Goal: Navigation & Orientation: Locate item on page

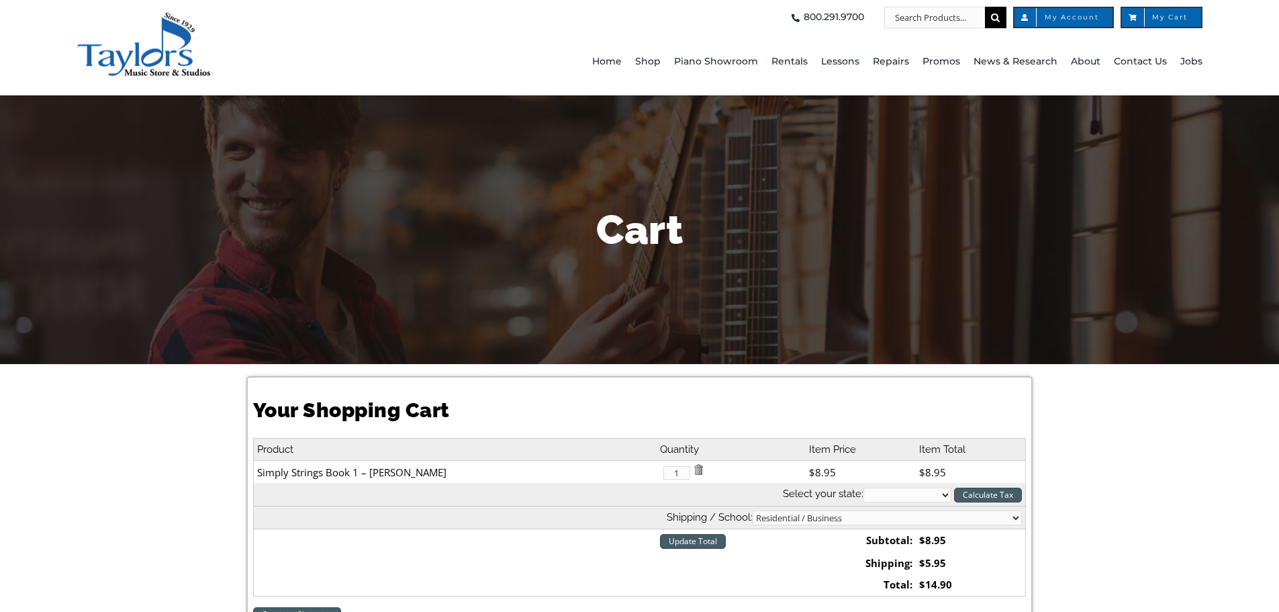
scroll to position [134, 0]
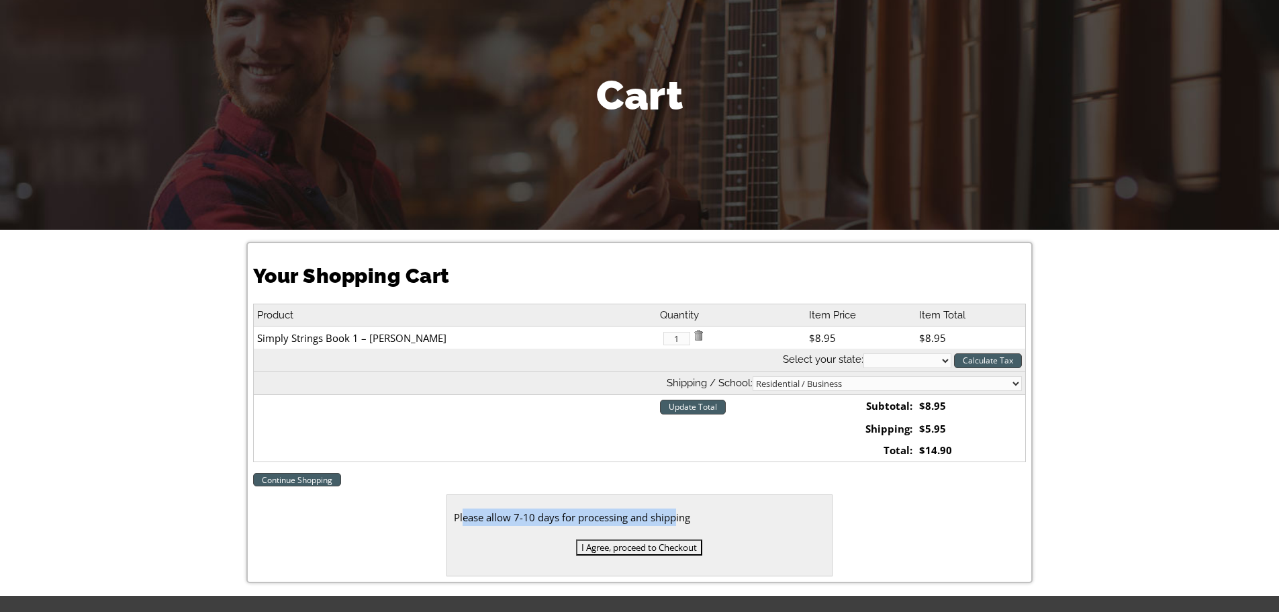
drag, startPoint x: 465, startPoint y: 516, endPoint x: 692, endPoint y: 512, distance: 226.3
click at [692, 512] on div "Please allow 7-10 days for processing and shipping I Agree, proceed to Checkout" at bounding box center [640, 535] width 387 height 82
drag, startPoint x: 520, startPoint y: 525, endPoint x: 564, endPoint y: 528, distance: 44.4
click at [564, 526] on div "Please allow 7-10 days for processing and shipping" at bounding box center [640, 516] width 372 height 17
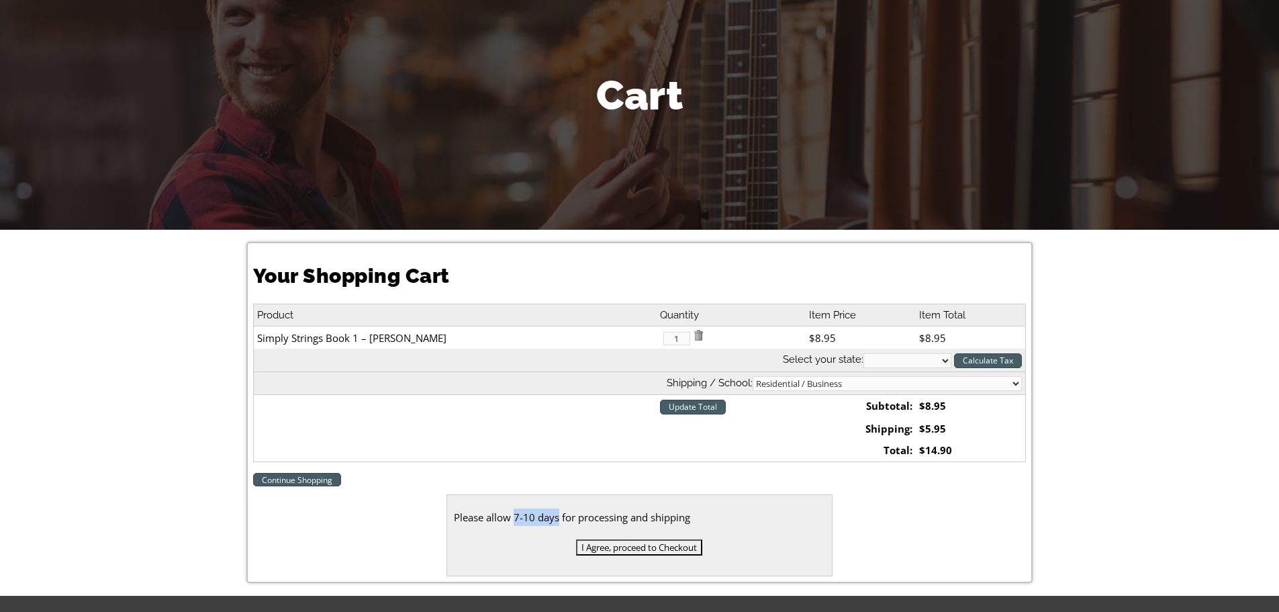
click at [564, 526] on div "Please allow 7-10 days for processing and shipping" at bounding box center [640, 516] width 372 height 17
drag, startPoint x: 527, startPoint y: 527, endPoint x: 559, endPoint y: 527, distance: 31.6
click at [559, 526] on div "Please allow 7-10 days for processing and shipping" at bounding box center [640, 516] width 372 height 17
drag, startPoint x: 522, startPoint y: 530, endPoint x: 566, endPoint y: 529, distance: 44.3
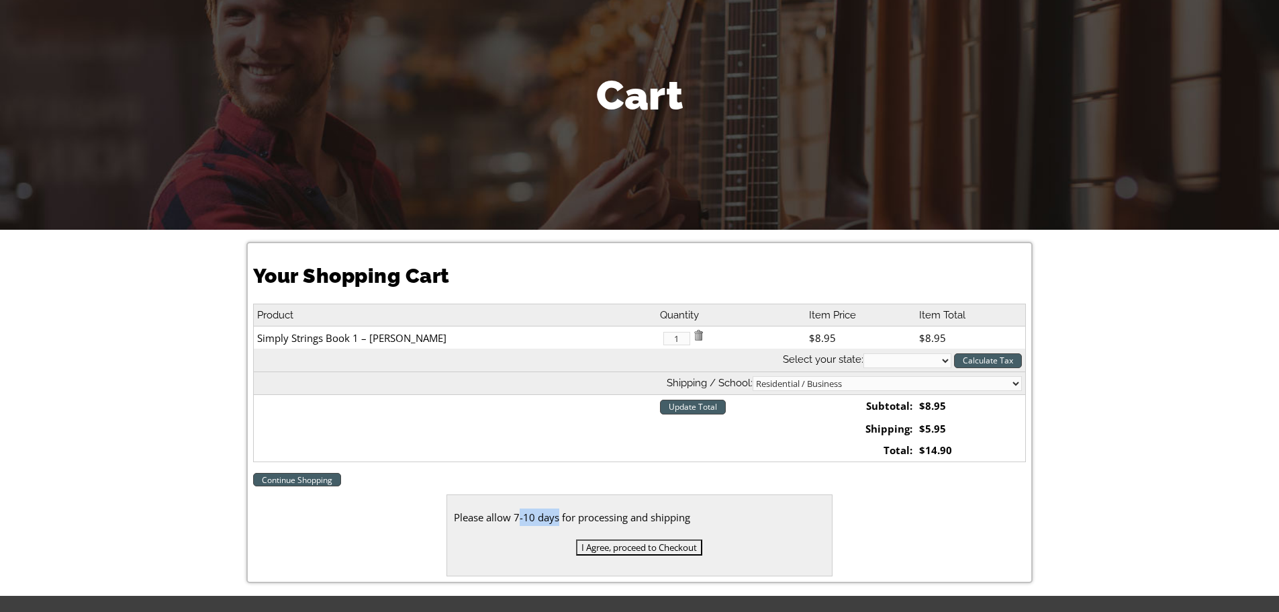
click at [566, 526] on div "Please allow 7-10 days for processing and shipping" at bounding box center [640, 516] width 372 height 17
click at [547, 526] on div "Please allow 7-10 days for processing and shipping" at bounding box center [640, 516] width 372 height 17
drag, startPoint x: 526, startPoint y: 527, endPoint x: 565, endPoint y: 528, distance: 39.0
click at [565, 526] on div "Please allow 7-10 days for processing and shipping" at bounding box center [640, 516] width 372 height 17
click at [574, 523] on div "Please allow 7-10 days for processing and shipping" at bounding box center [640, 516] width 372 height 17
